Goal: Task Accomplishment & Management: Use online tool/utility

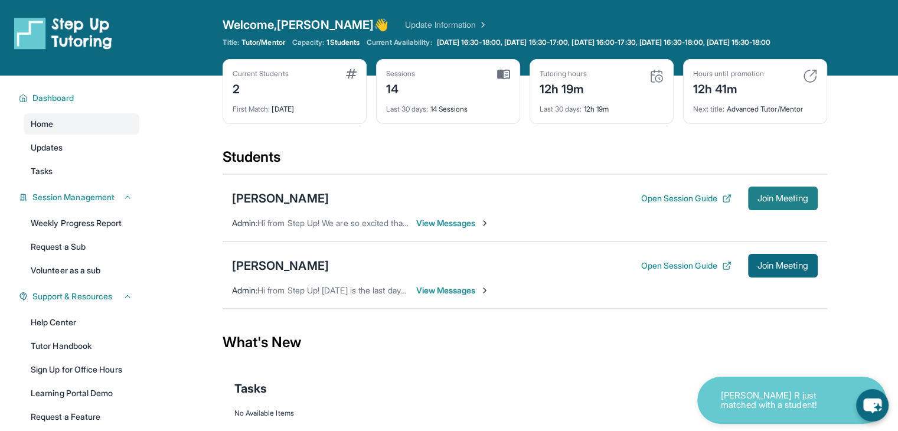
click at [767, 202] on span "Join Meeting" at bounding box center [783, 198] width 51 height 7
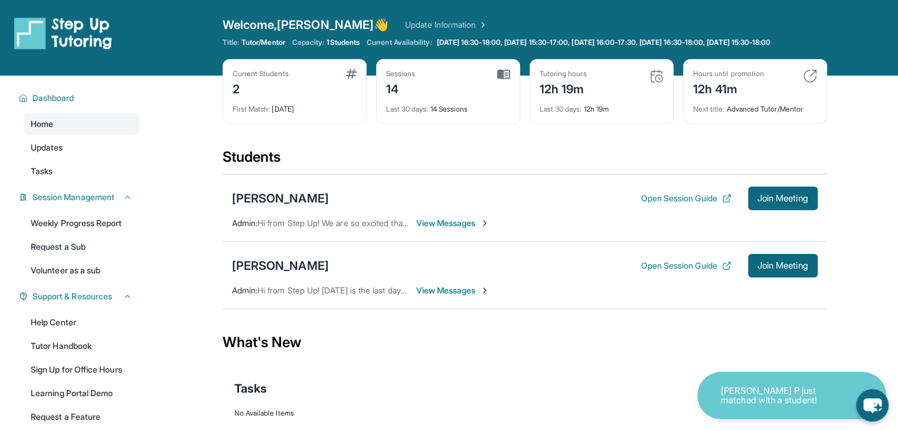
click at [430, 112] on div "Last 30 days : 14 Sessions" at bounding box center [448, 105] width 124 height 17
click at [503, 80] on img at bounding box center [503, 74] width 13 height 11
click at [391, 95] on div "14" at bounding box center [401, 88] width 30 height 19
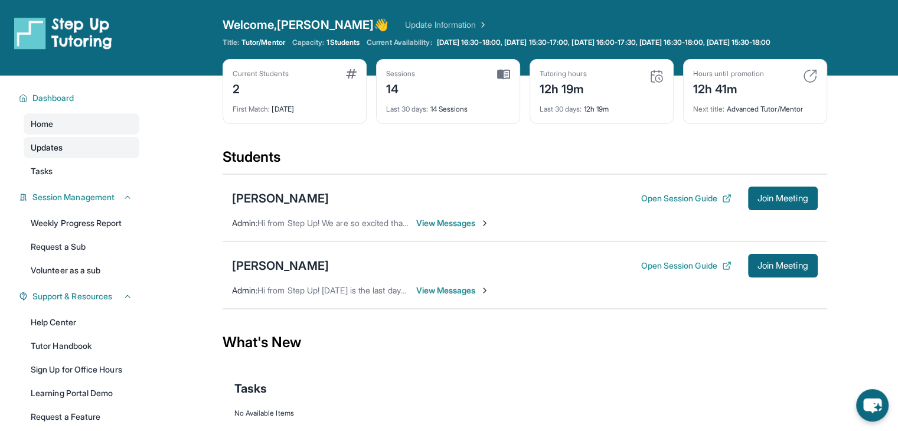
click at [54, 154] on span "Updates" at bounding box center [47, 148] width 32 height 12
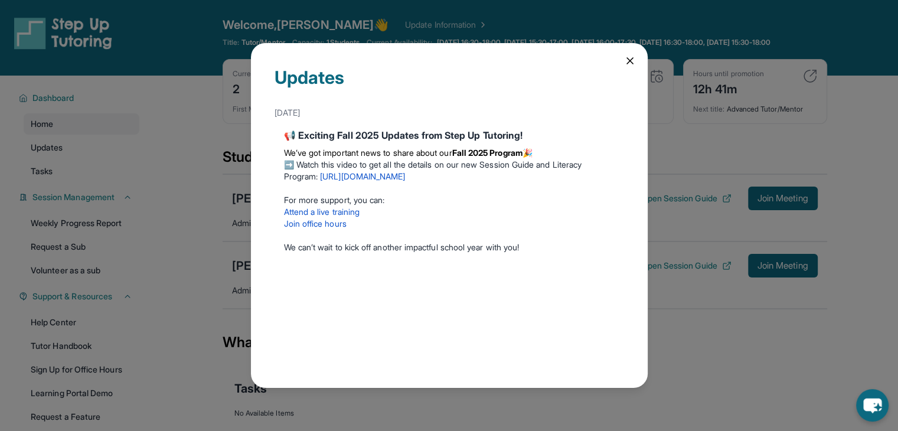
click at [633, 58] on icon at bounding box center [630, 61] width 12 height 12
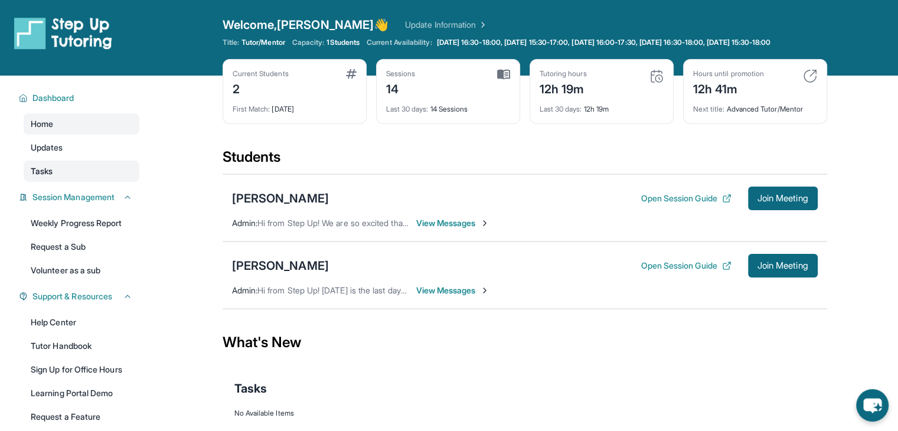
click at [43, 177] on span "Tasks" at bounding box center [42, 171] width 22 height 12
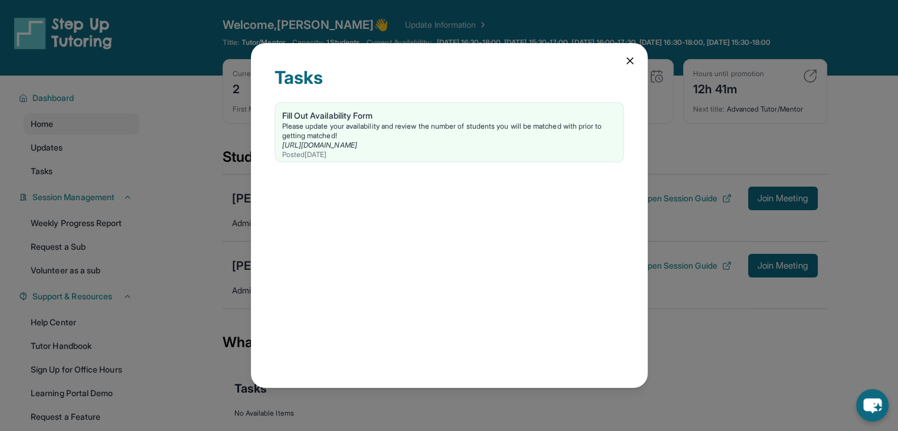
click at [633, 60] on icon at bounding box center [630, 61] width 12 height 12
